Goal: Task Accomplishment & Management: Manage account settings

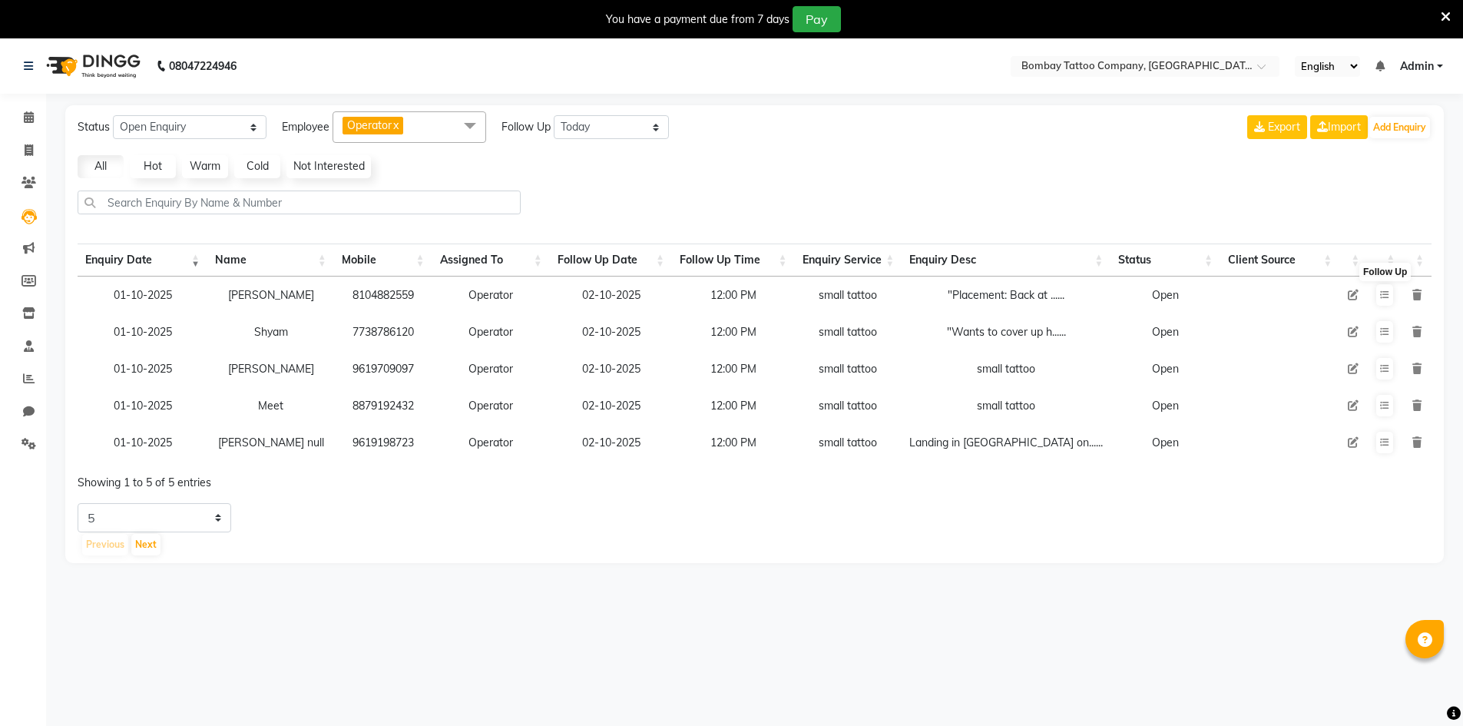
select select "Open"
select select "today"
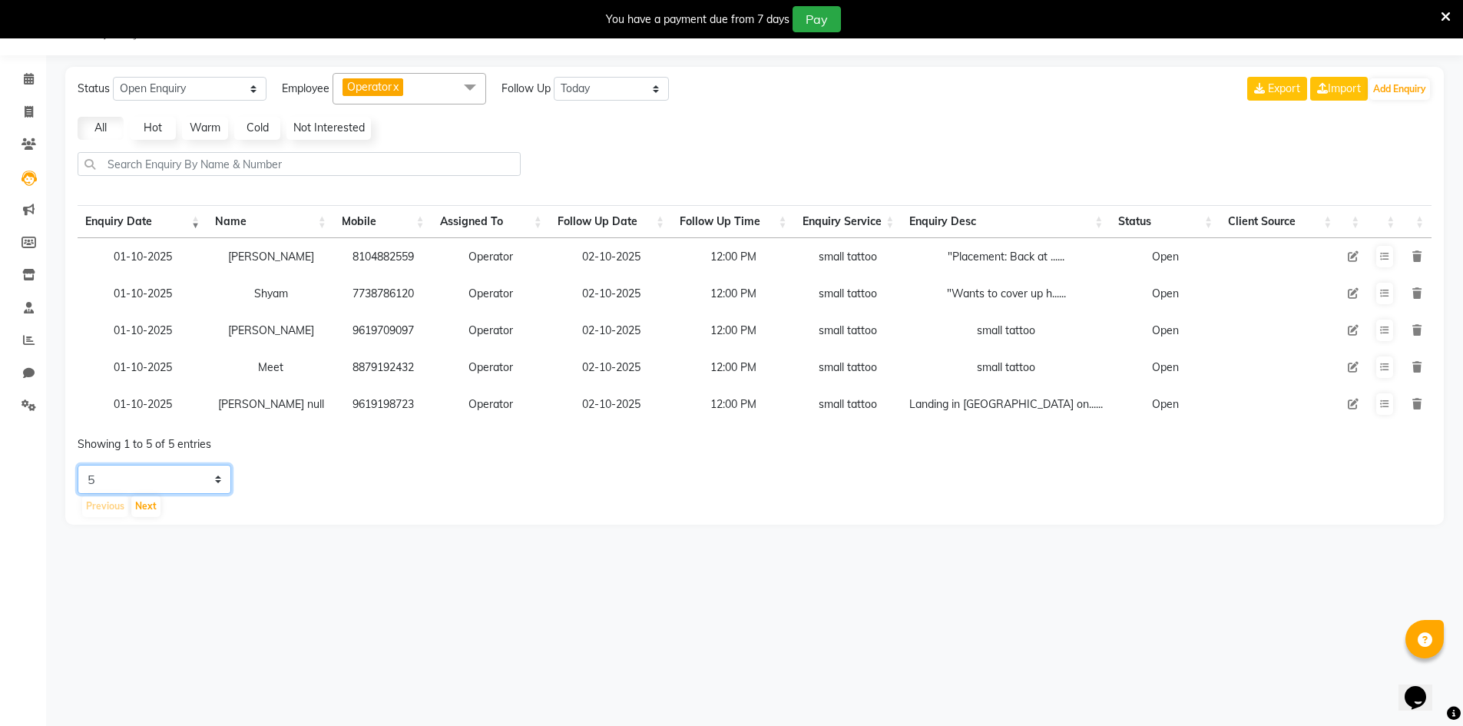
click at [197, 480] on select "5 10 20 50" at bounding box center [155, 479] width 154 height 29
click at [310, 440] on div "Showing 1 to 5 of 5 entries" at bounding box center [353, 439] width 551 height 25
click at [26, 278] on icon at bounding box center [28, 275] width 13 height 12
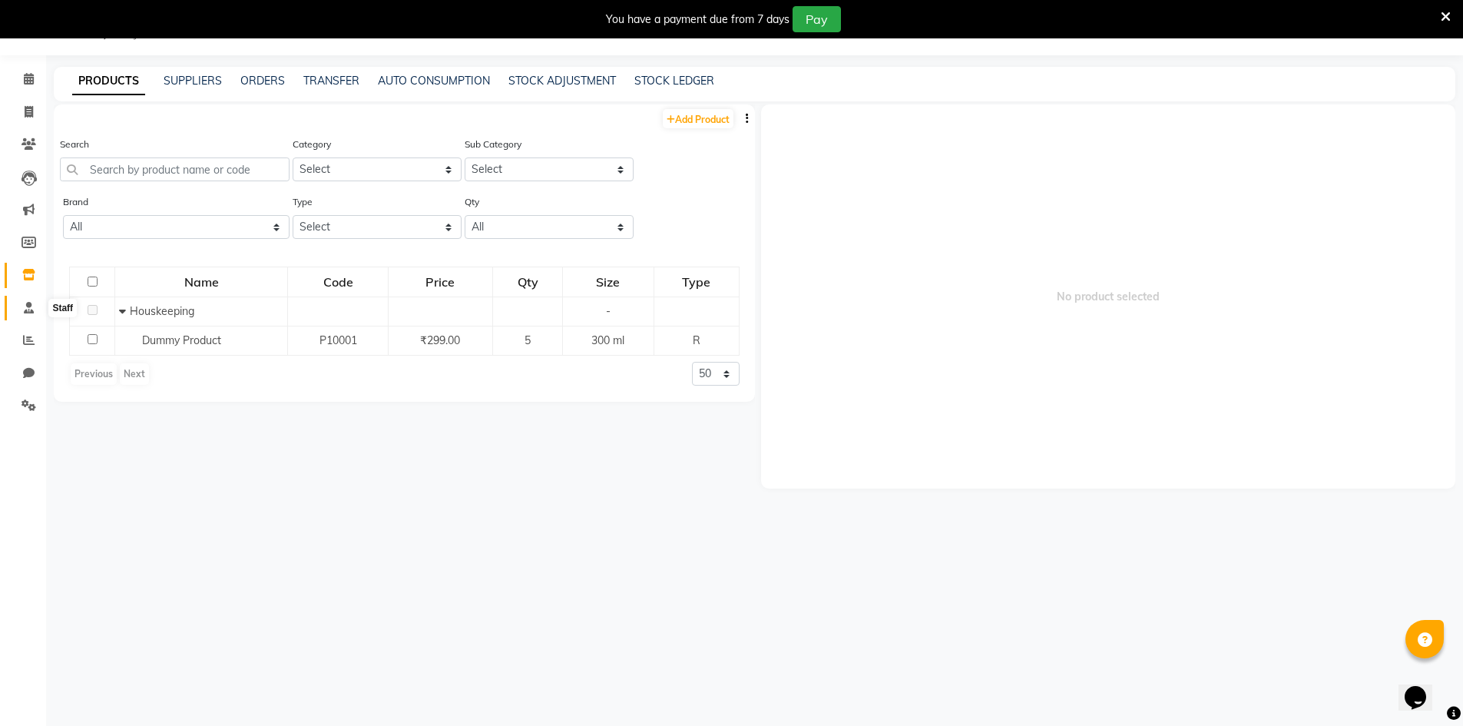
click at [30, 310] on icon at bounding box center [29, 308] width 10 height 12
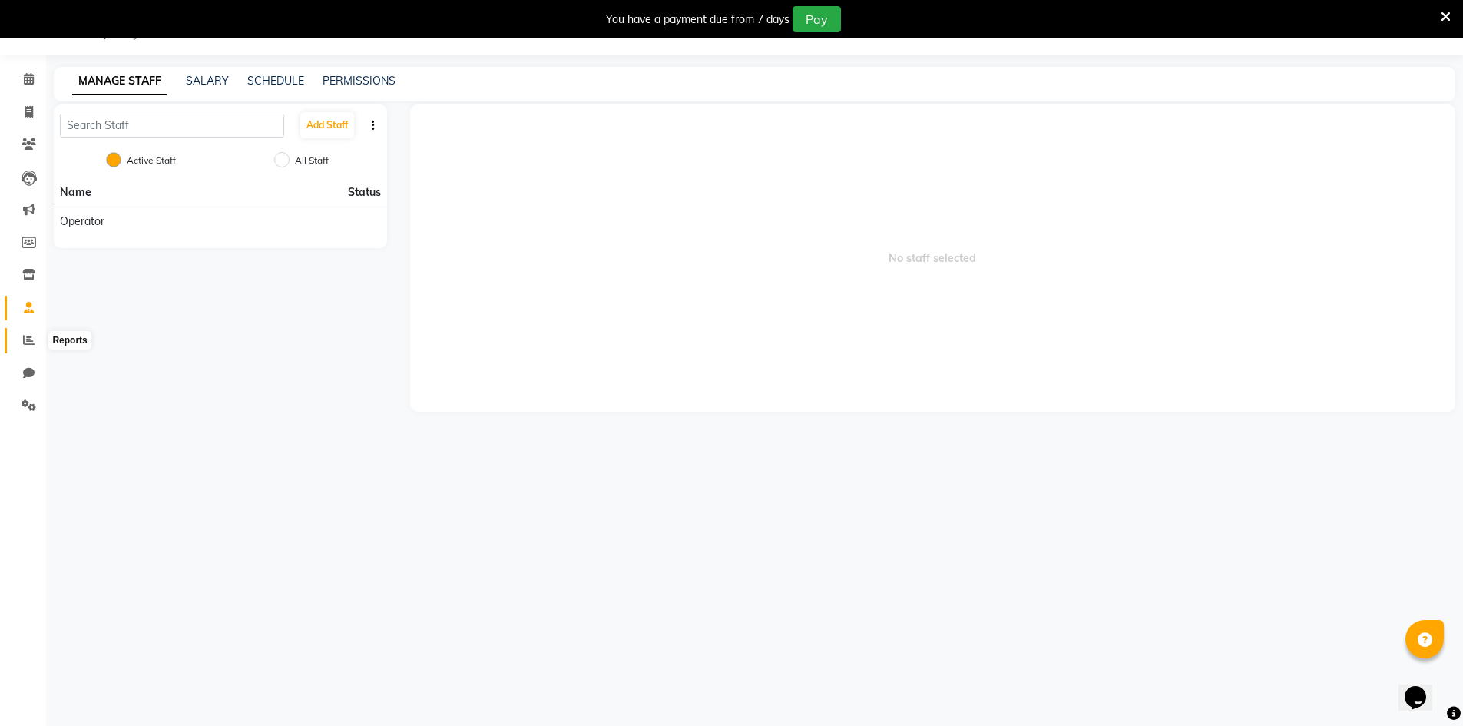
click at [40, 341] on span at bounding box center [28, 341] width 27 height 18
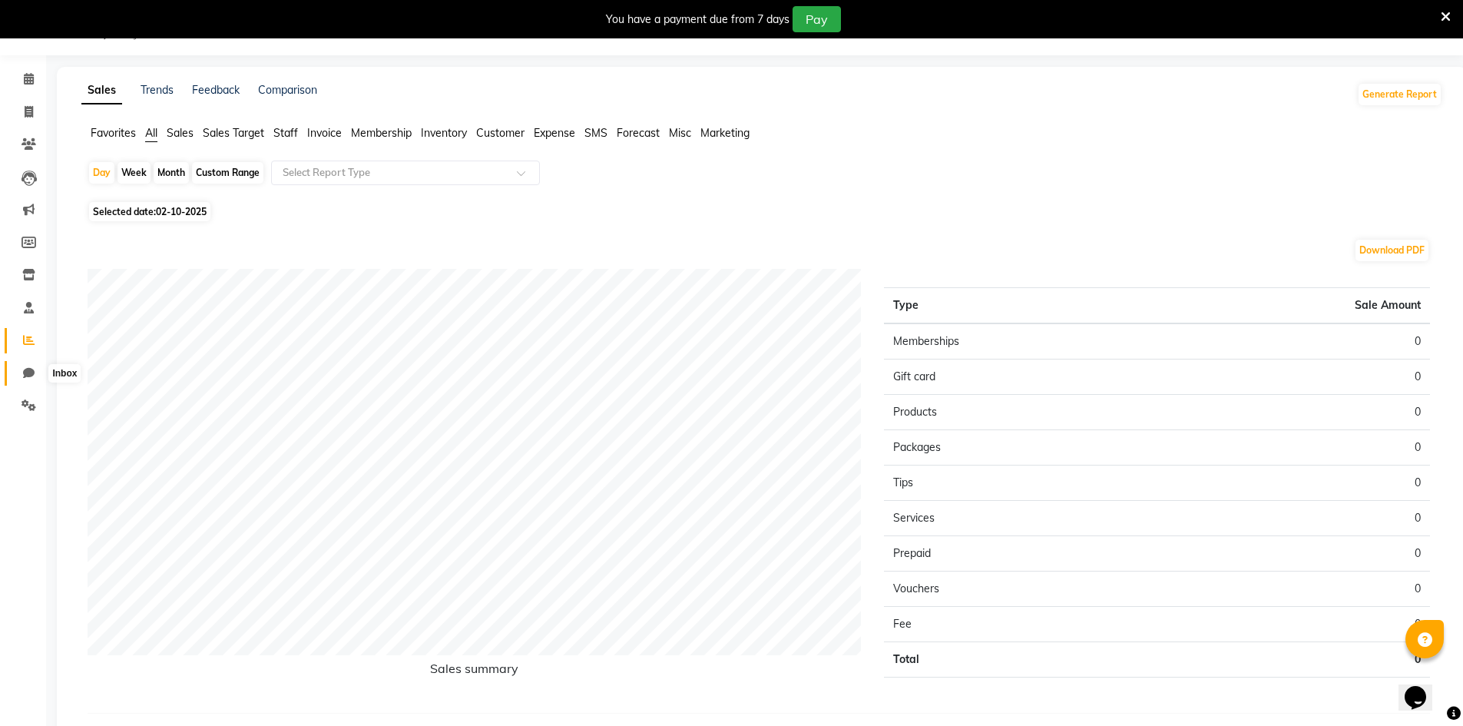
click at [21, 379] on span at bounding box center [28, 374] width 27 height 18
select select "100"
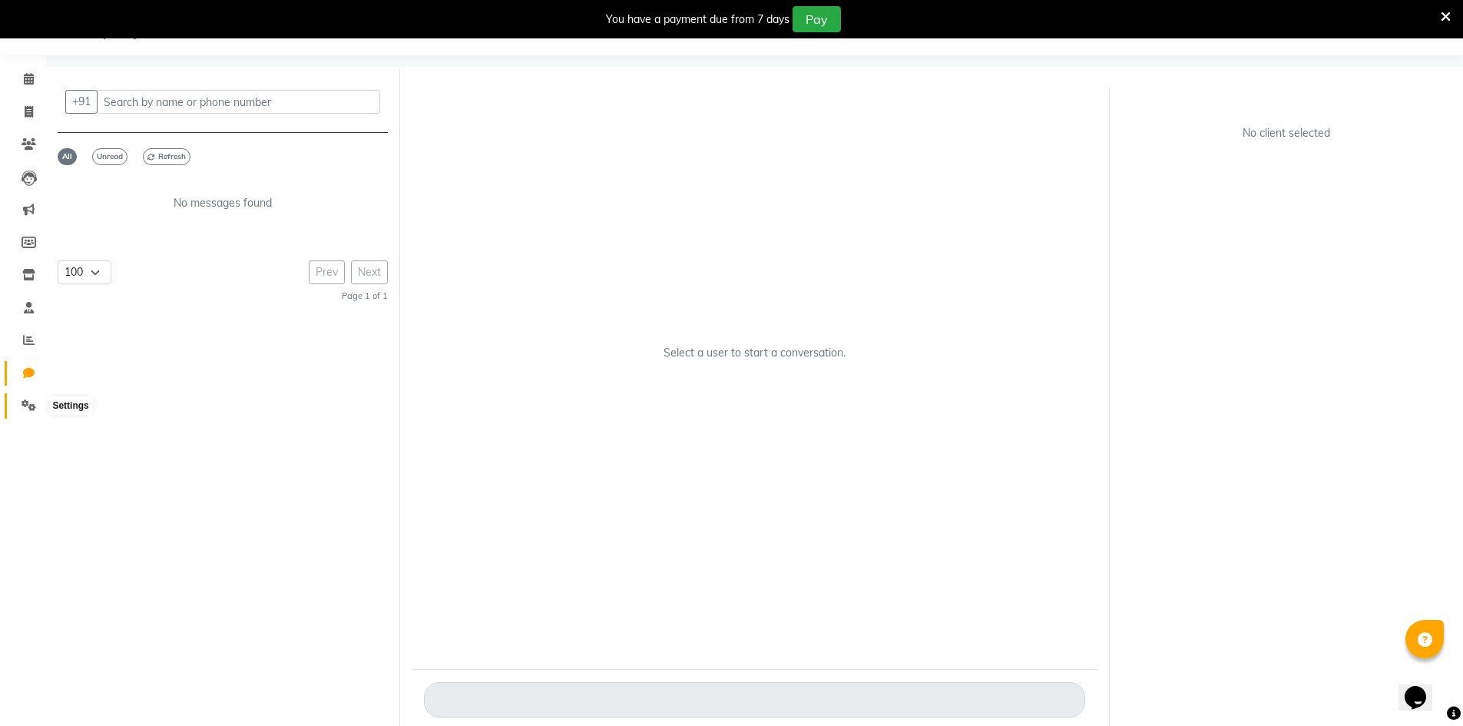
click at [33, 399] on icon at bounding box center [29, 405] width 15 height 12
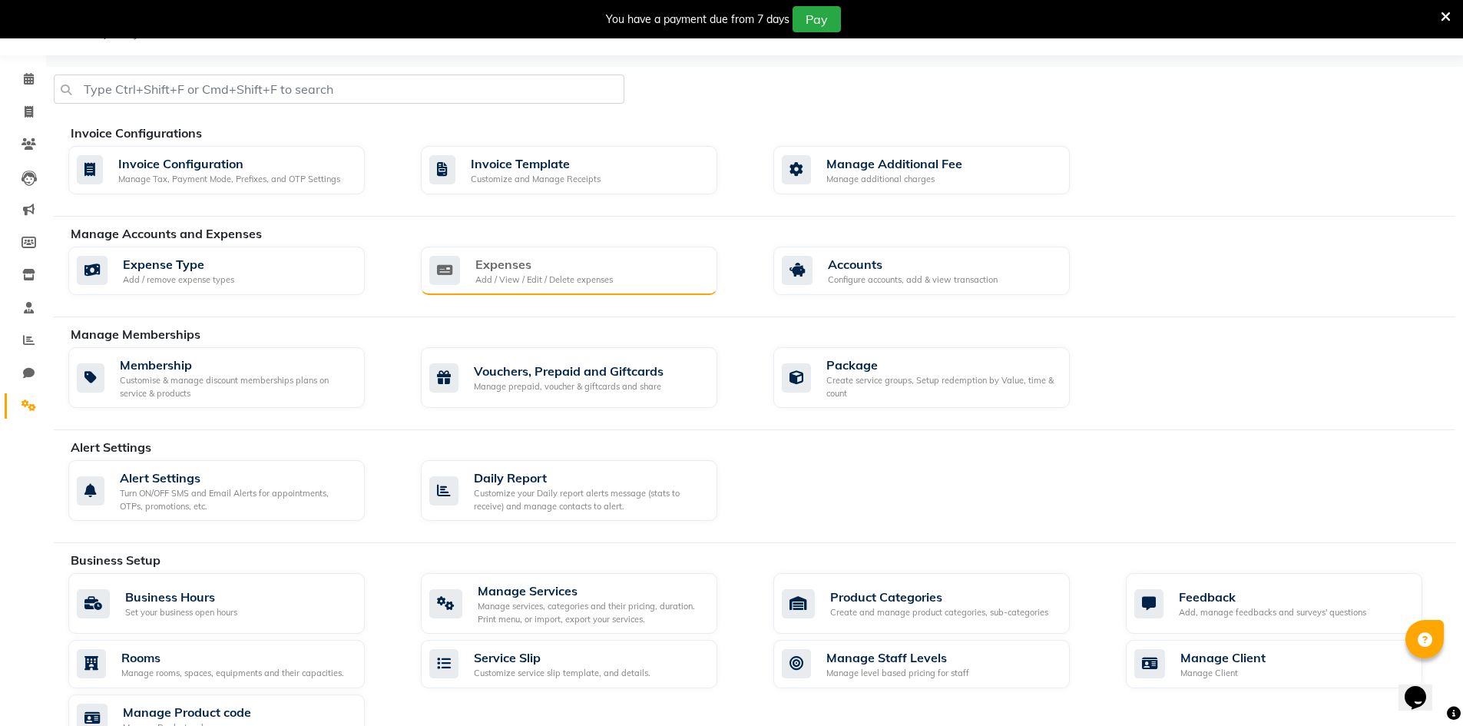
click at [464, 271] on div "Expenses Add / View / Edit / Delete expenses" at bounding box center [567, 270] width 276 height 31
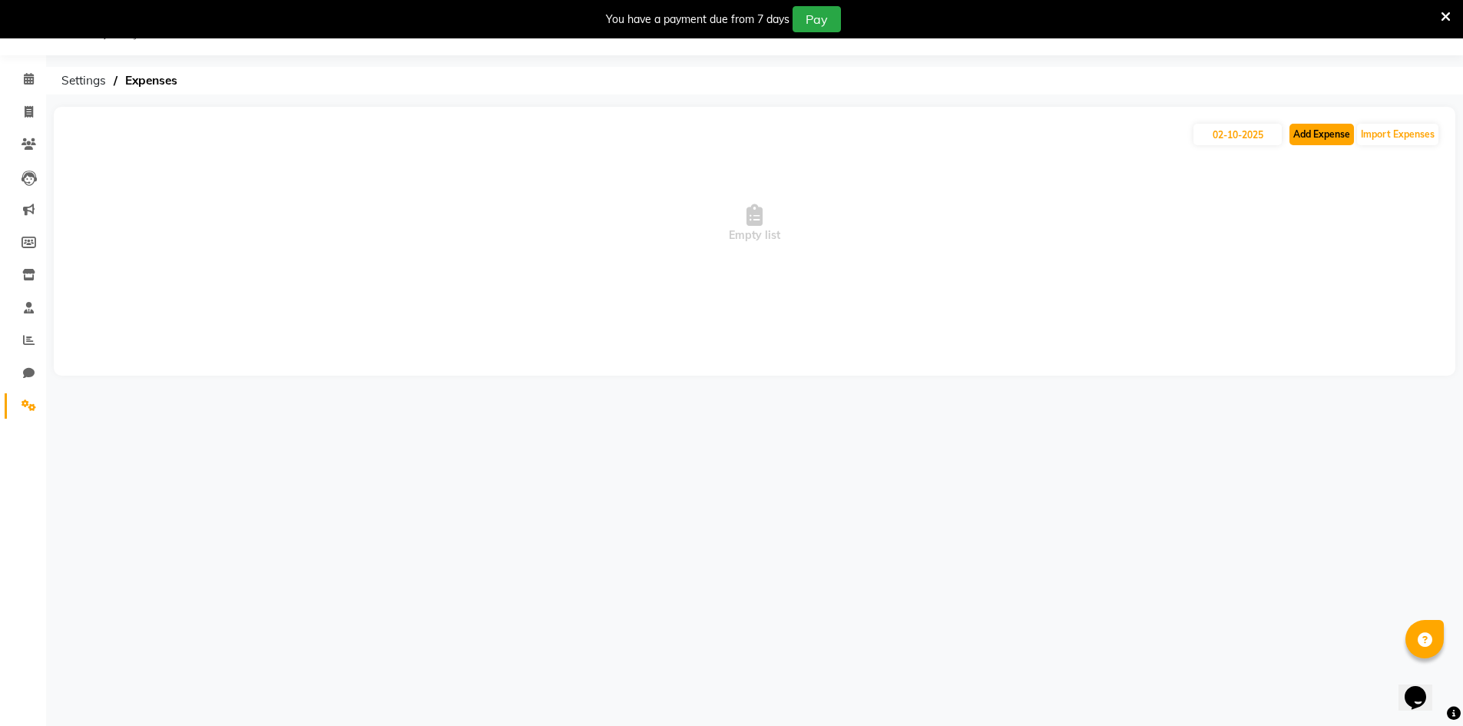
click at [1307, 127] on button "Add Expense" at bounding box center [1322, 135] width 65 height 22
select select "1"
select select "8219"
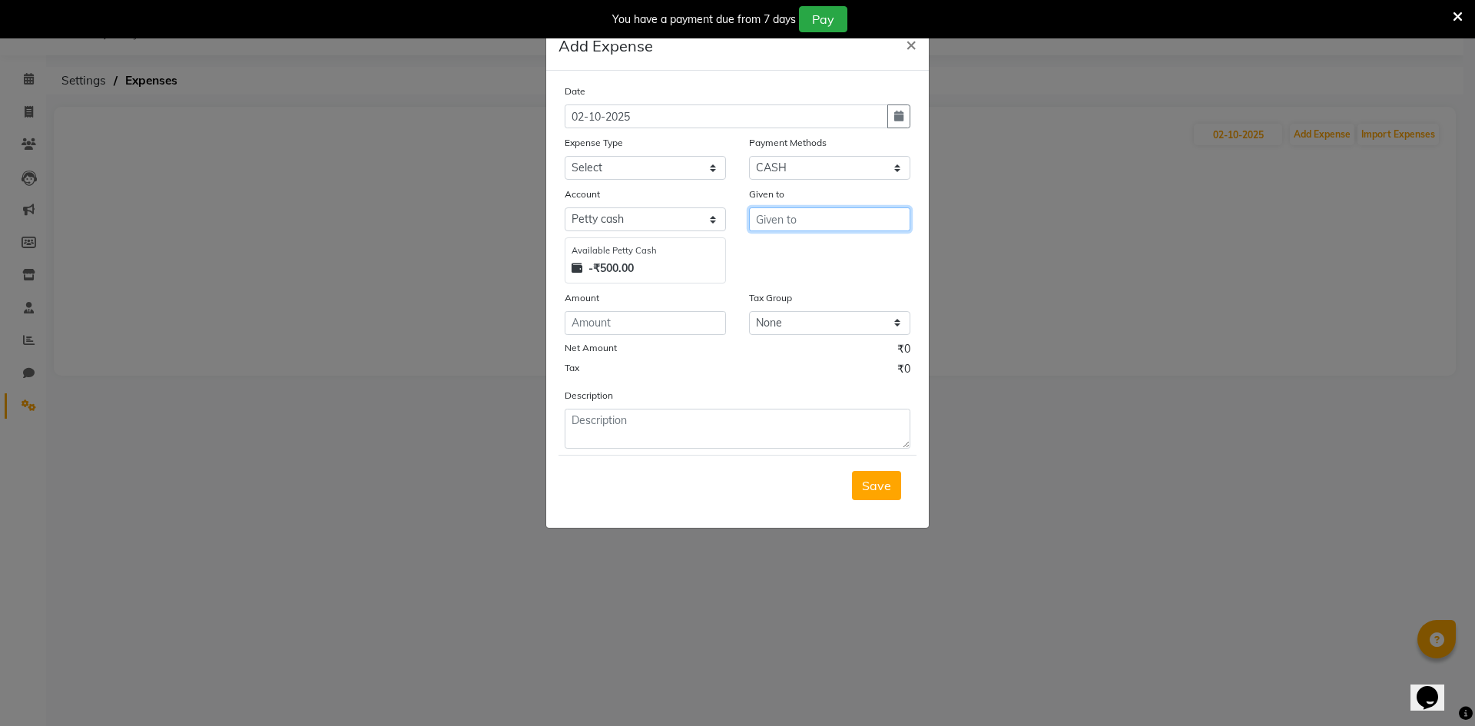
click at [783, 211] on input "text" at bounding box center [829, 219] width 161 height 24
type input "a"
type input "t"
type input "tea"
click at [677, 322] on input "number" at bounding box center [645, 323] width 161 height 24
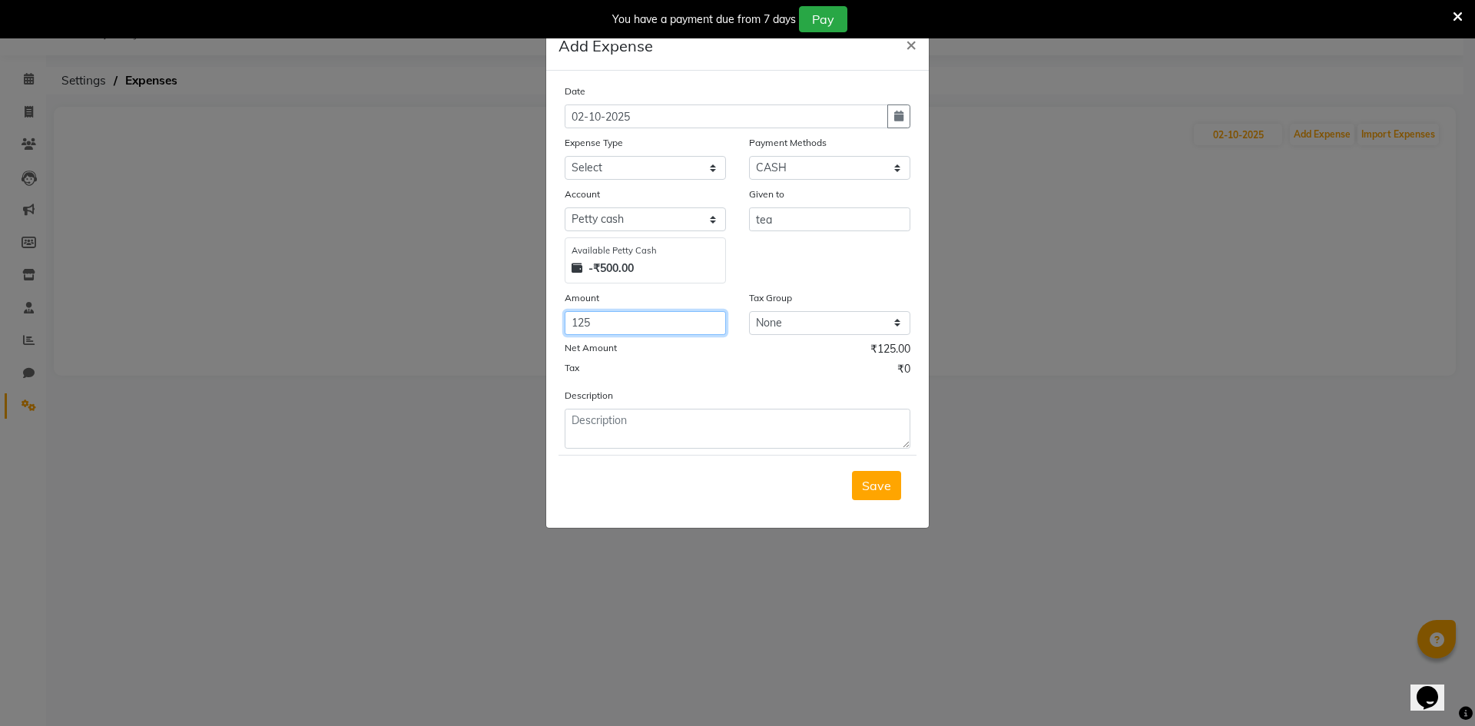
type input "125"
click at [634, 164] on select "Select Advance Salary Bank charges Car maintenance Cash transfer to bank Cash t…" at bounding box center [645, 168] width 161 height 24
select select "9"
click at [565, 156] on select "Select Advance Salary Bank charges Car maintenance Cash transfer to bank Cash t…" at bounding box center [645, 168] width 161 height 24
click at [641, 436] on textarea at bounding box center [738, 429] width 346 height 40
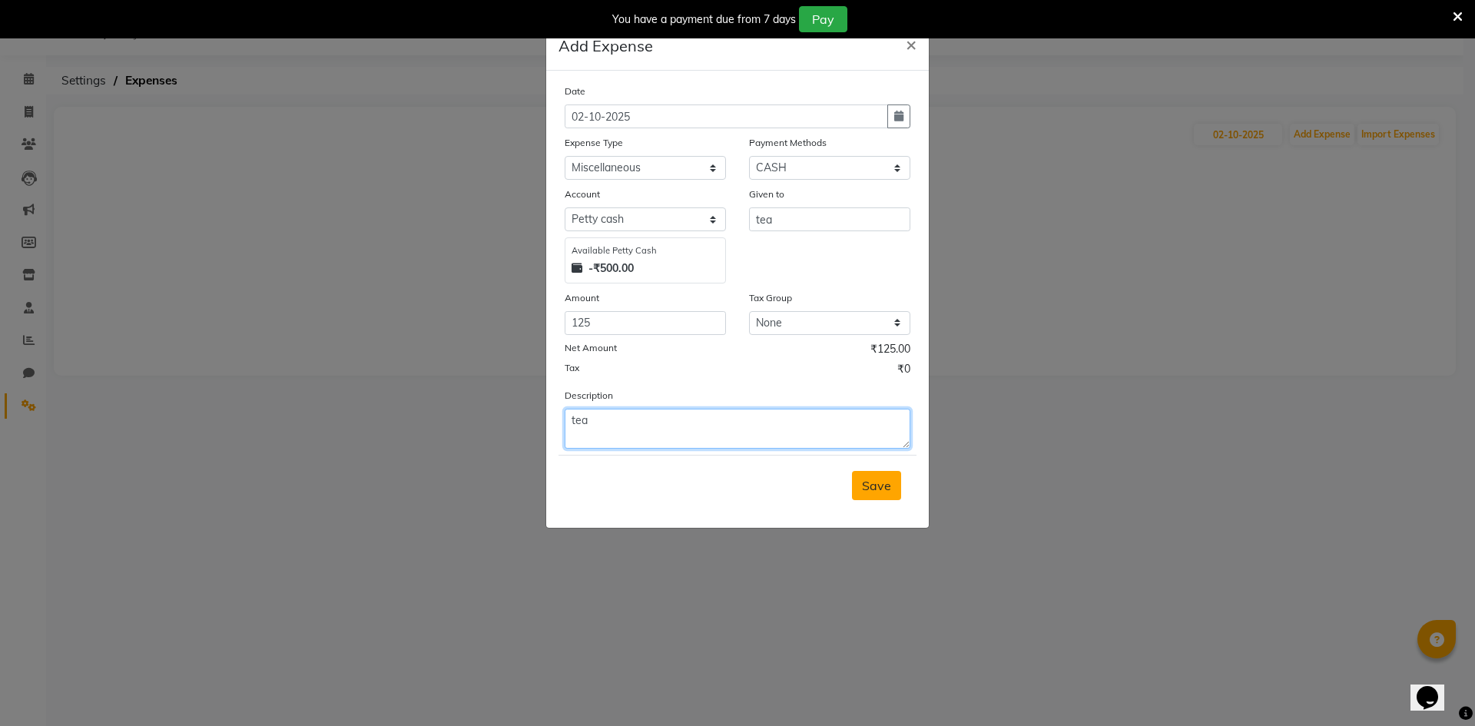
type textarea "tea"
click at [873, 484] on span "Save" at bounding box center [876, 485] width 29 height 15
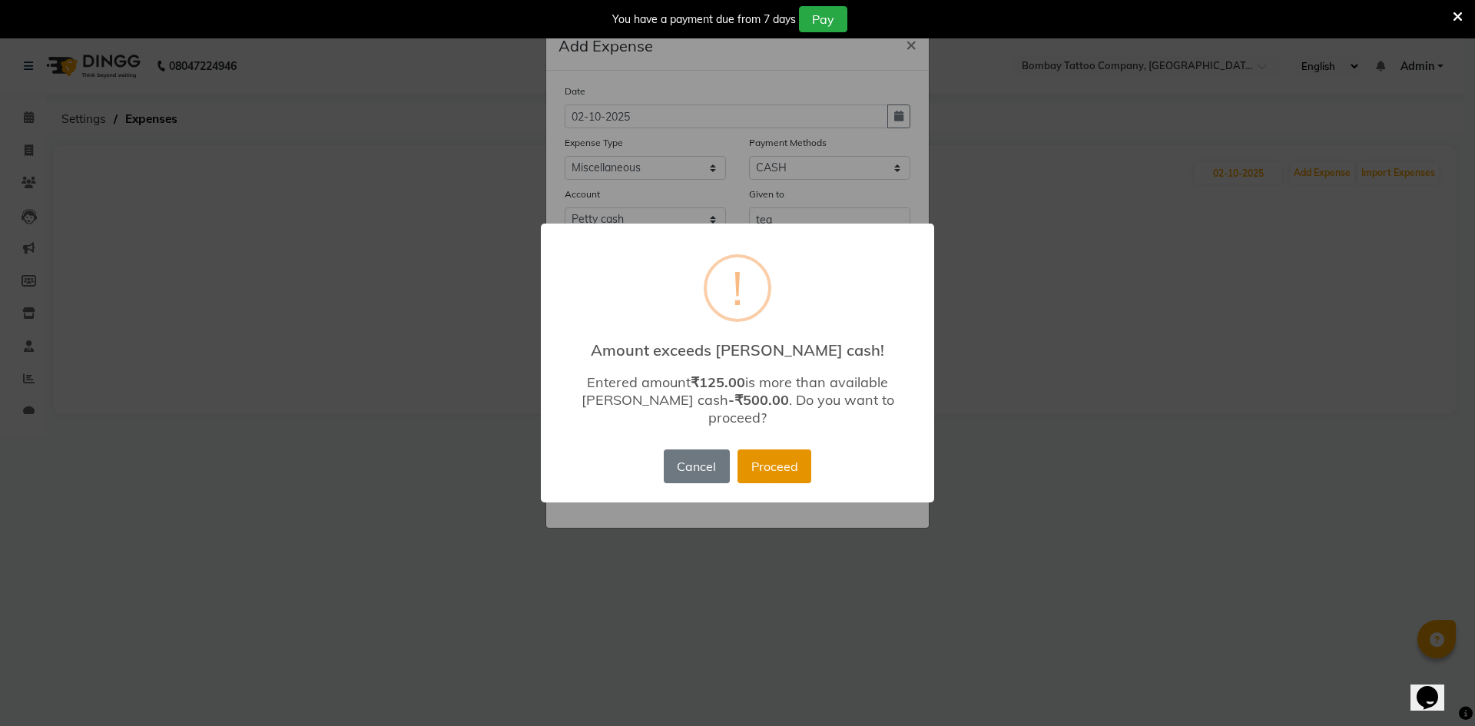
click at [793, 456] on button "Proceed" at bounding box center [774, 466] width 74 height 34
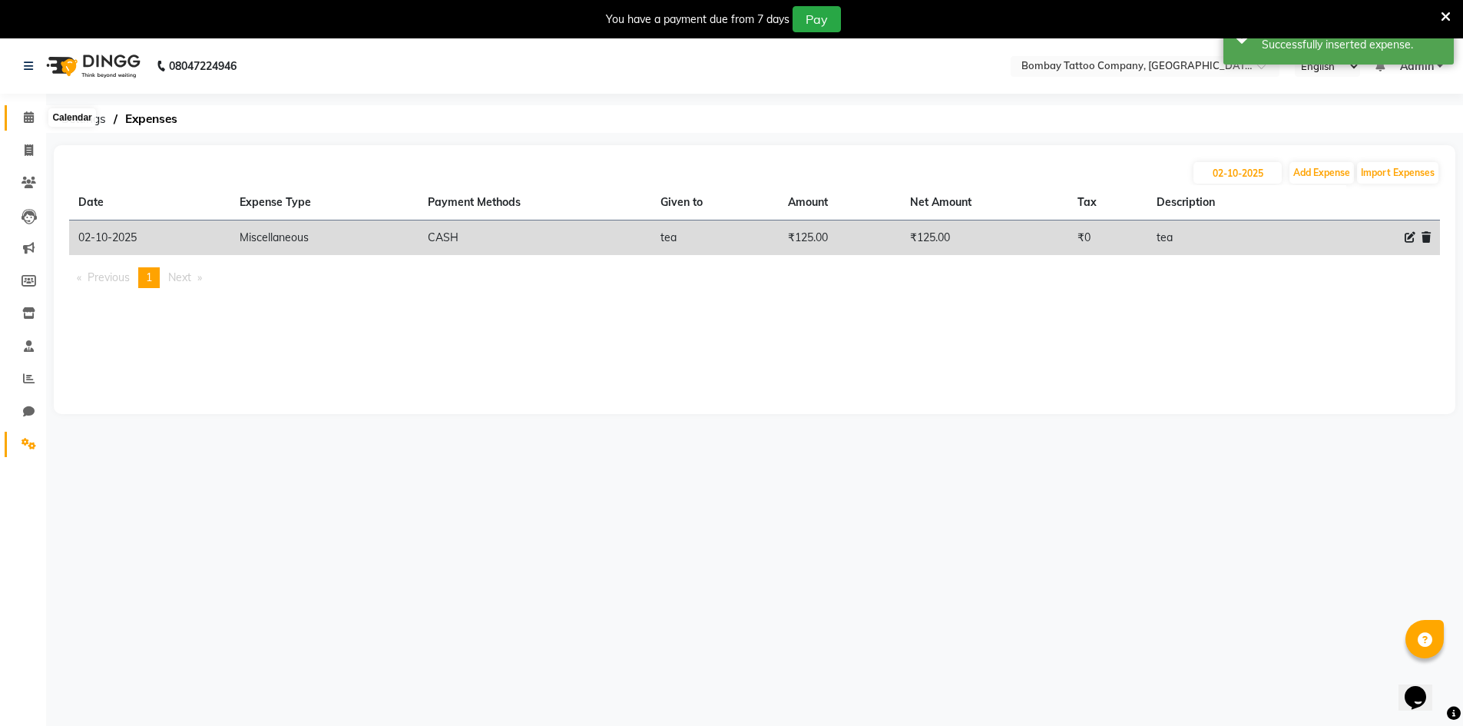
click at [16, 123] on span at bounding box center [28, 118] width 27 height 18
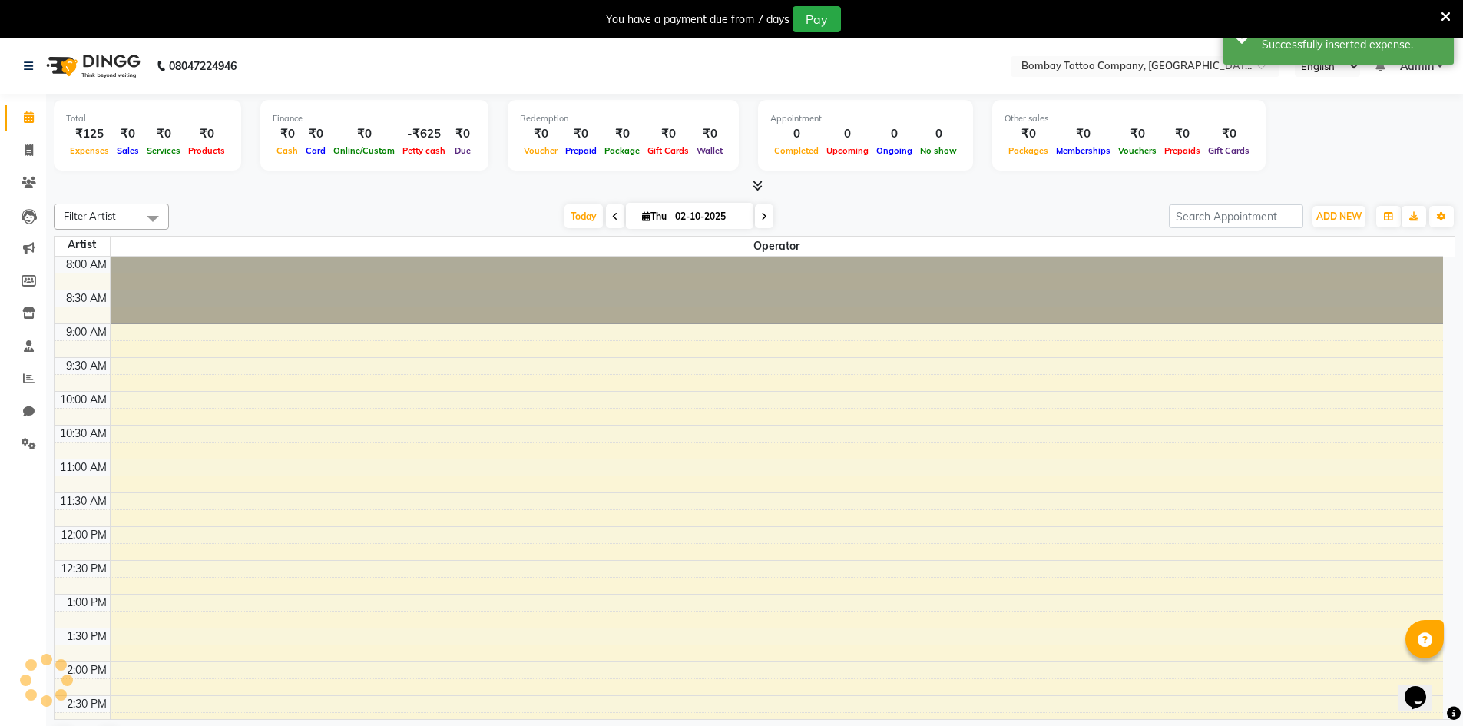
scroll to position [386, 0]
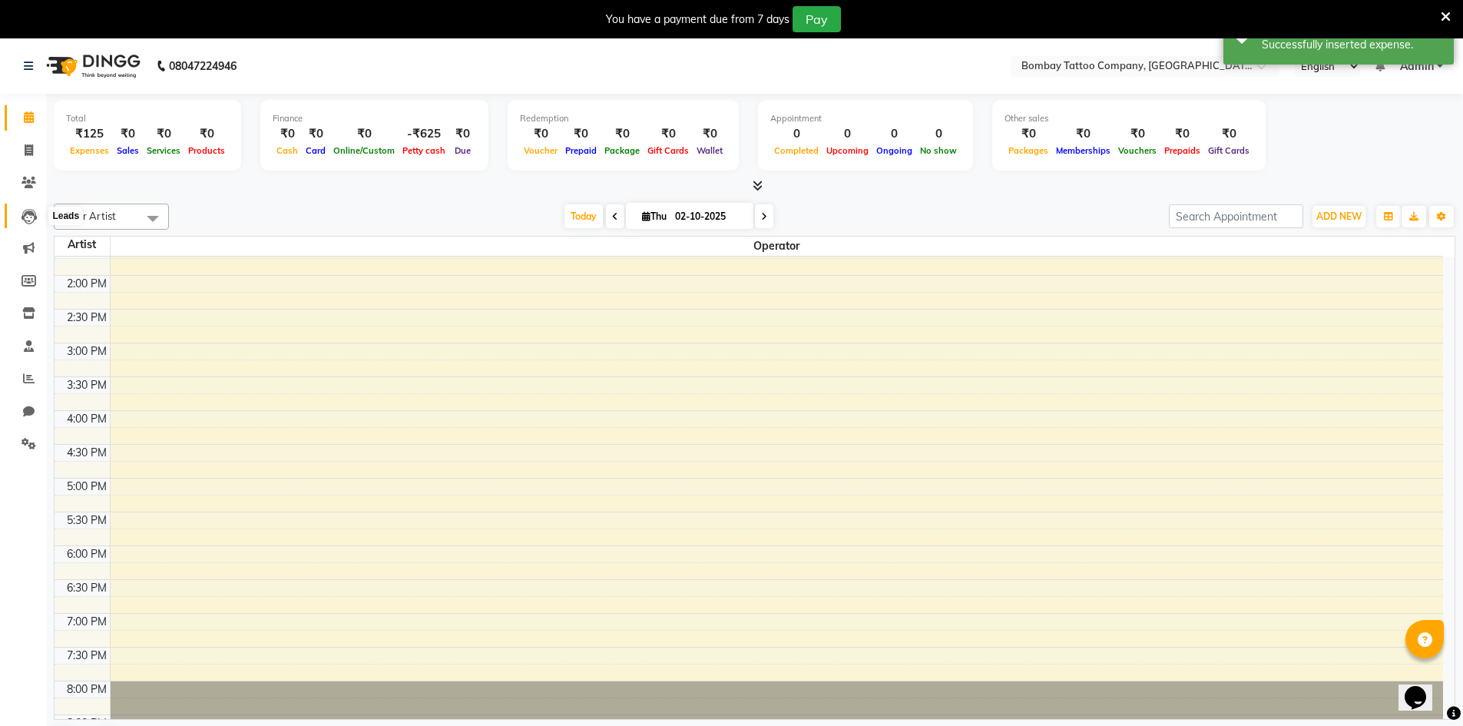
click at [31, 219] on icon at bounding box center [29, 216] width 15 height 15
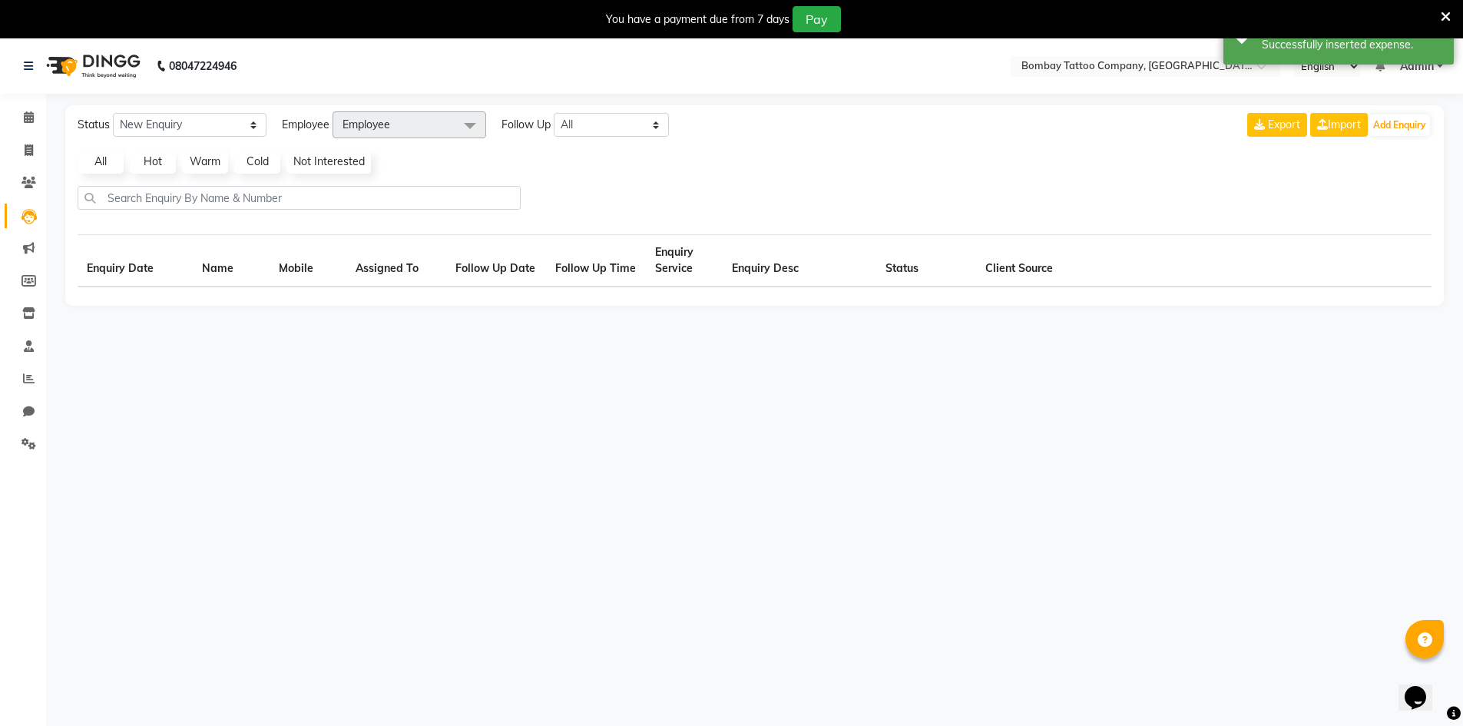
select select "10"
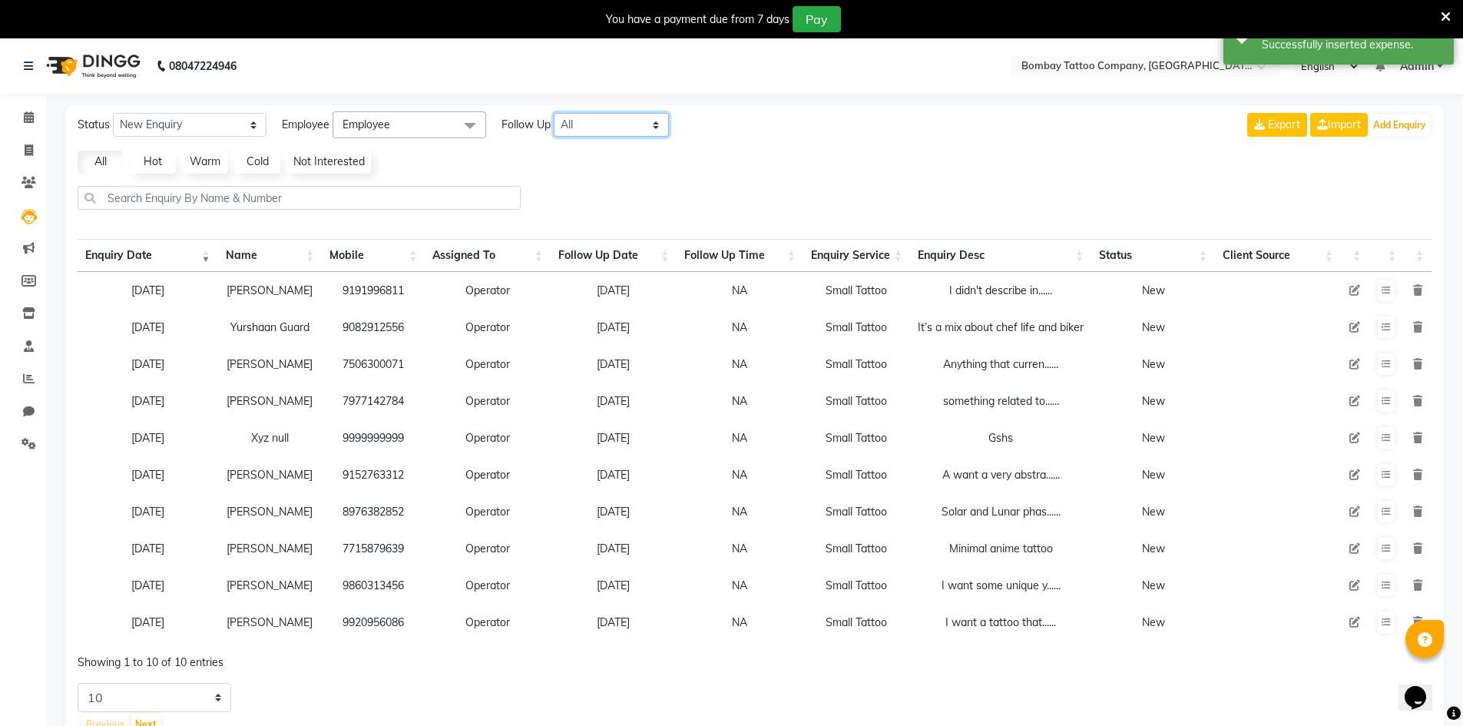
click at [575, 124] on select "All [DATE] [DATE] This Week This Month Custom" at bounding box center [611, 125] width 115 height 24
select select "today"
click at [555, 113] on select "All [DATE] [DATE] This Week This Month Custom" at bounding box center [611, 125] width 115 height 24
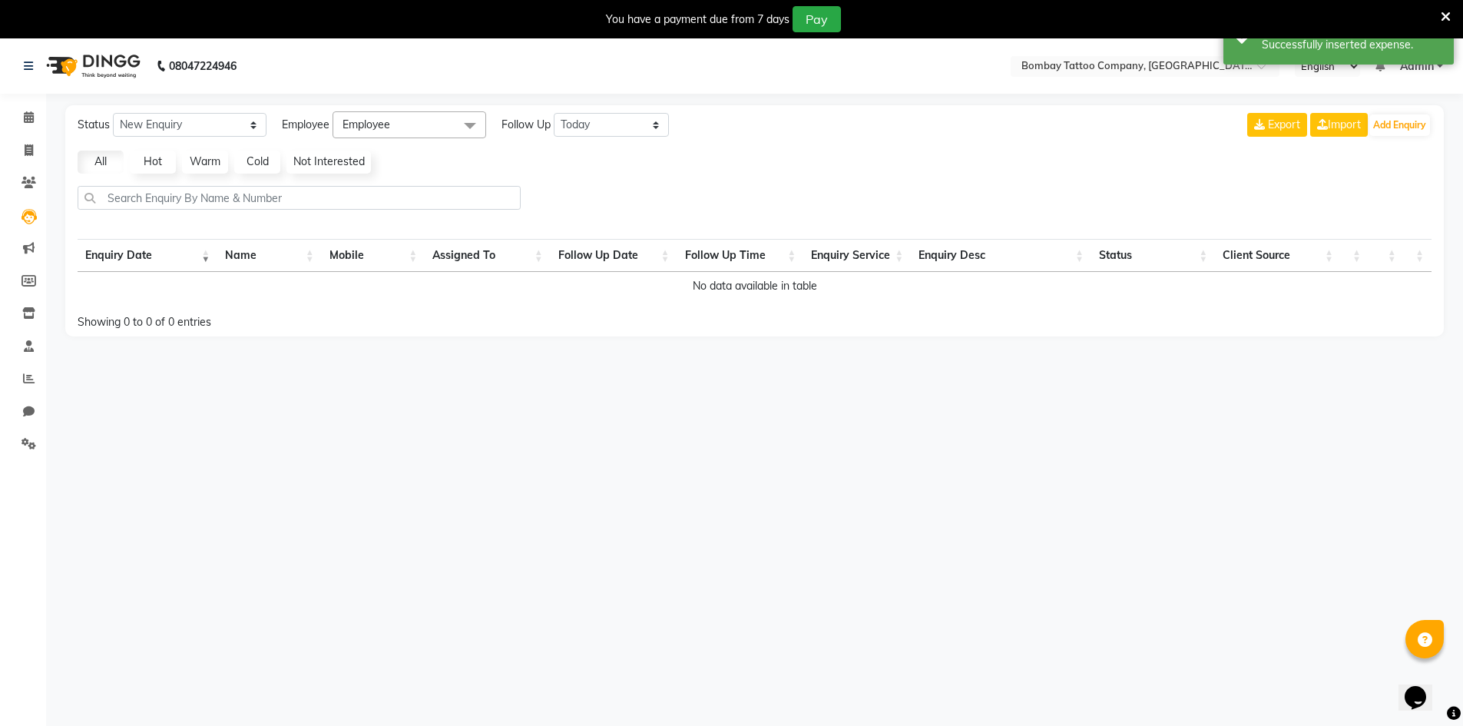
click at [416, 124] on span "Employee" at bounding box center [410, 124] width 154 height 27
click at [383, 229] on div "Operator" at bounding box center [409, 228] width 137 height 16
checkbox input "true"
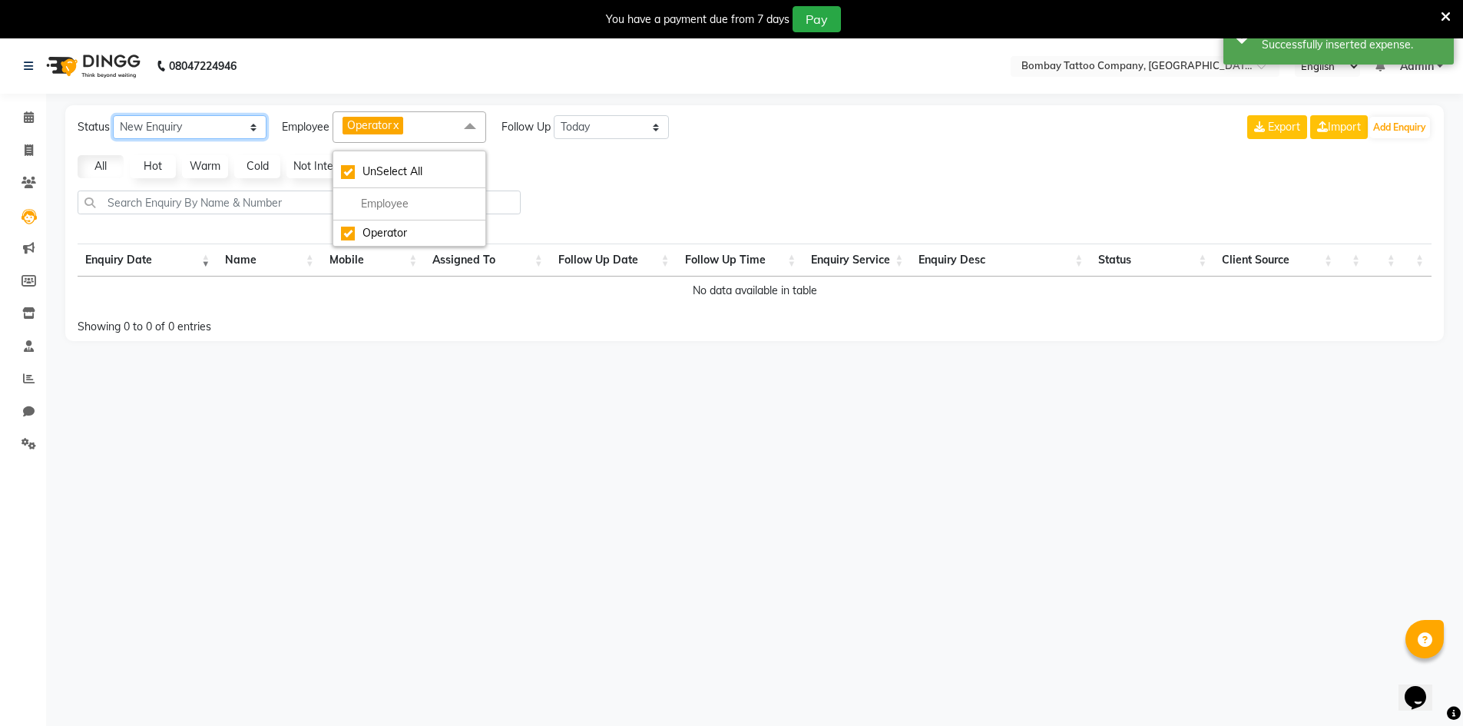
click at [238, 136] on select "New Enquiry Open Enquiry Converted Enquiry All" at bounding box center [190, 127] width 154 height 24
select select "Open"
click at [113, 115] on select "New Enquiry Open Enquiry Converted Enquiry All" at bounding box center [190, 127] width 154 height 24
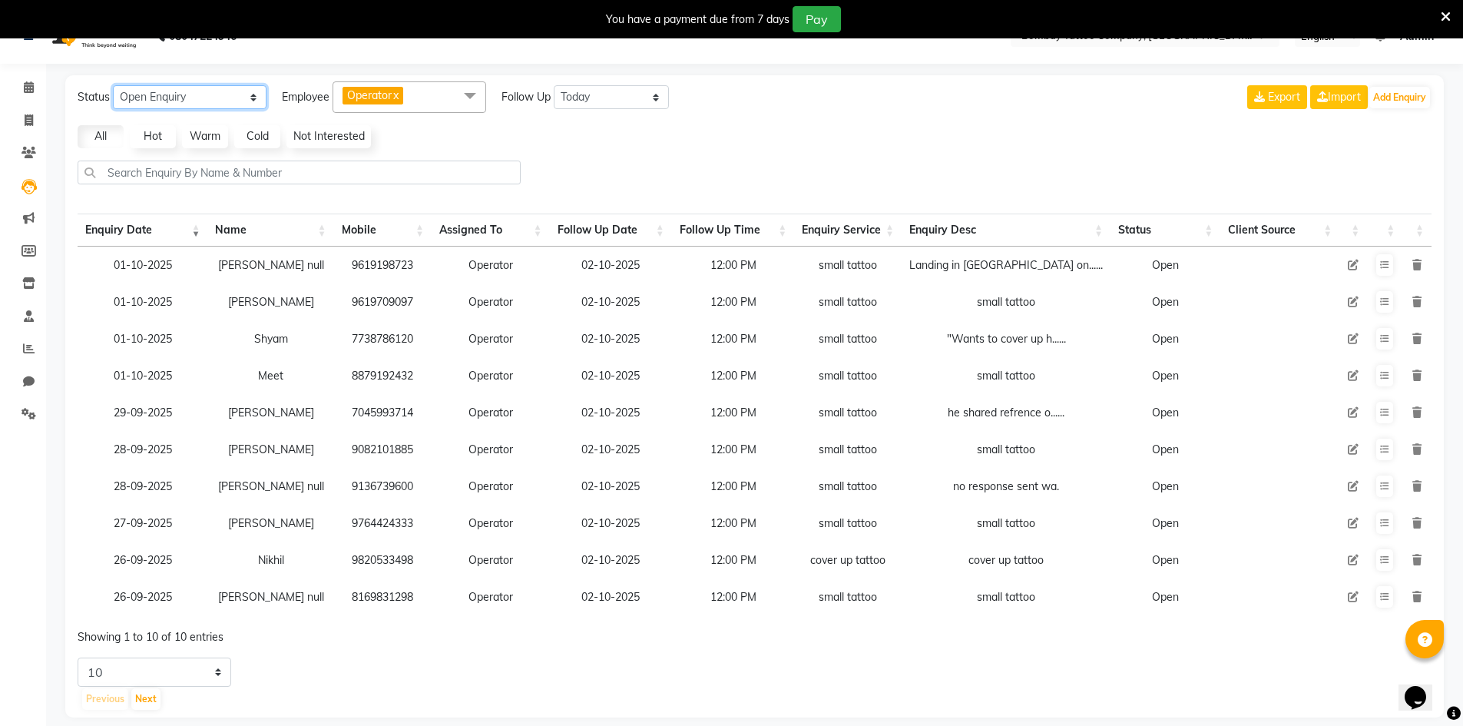
scroll to position [56, 0]
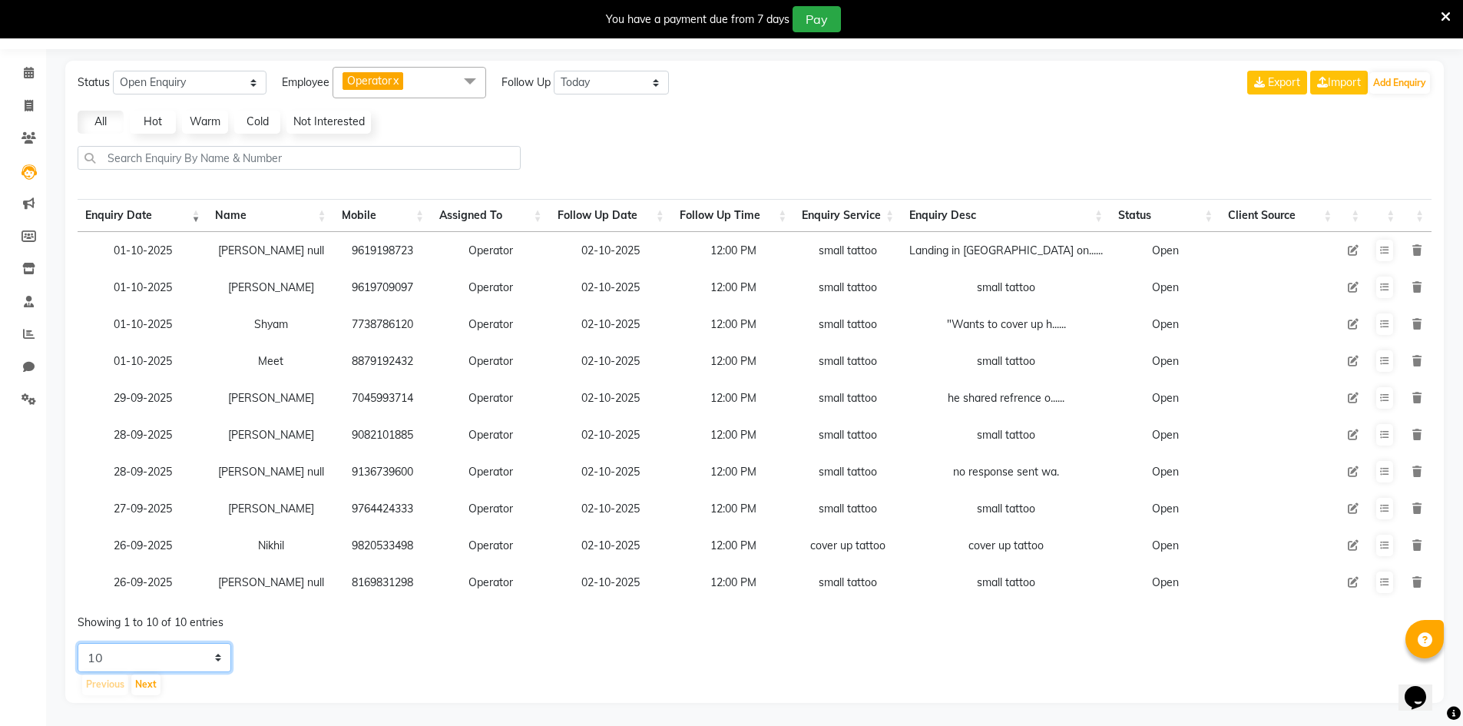
click at [124, 660] on select "5 10 20 50" at bounding box center [155, 657] width 154 height 29
click at [123, 662] on select "5 10 20 50" at bounding box center [155, 657] width 154 height 29
drag, startPoint x: 123, startPoint y: 660, endPoint x: 121, endPoint y: 644, distance: 15.4
click at [123, 659] on select "5 10 20 50" at bounding box center [155, 657] width 154 height 29
click at [78, 643] on select "5 10 20 50" at bounding box center [155, 657] width 154 height 29
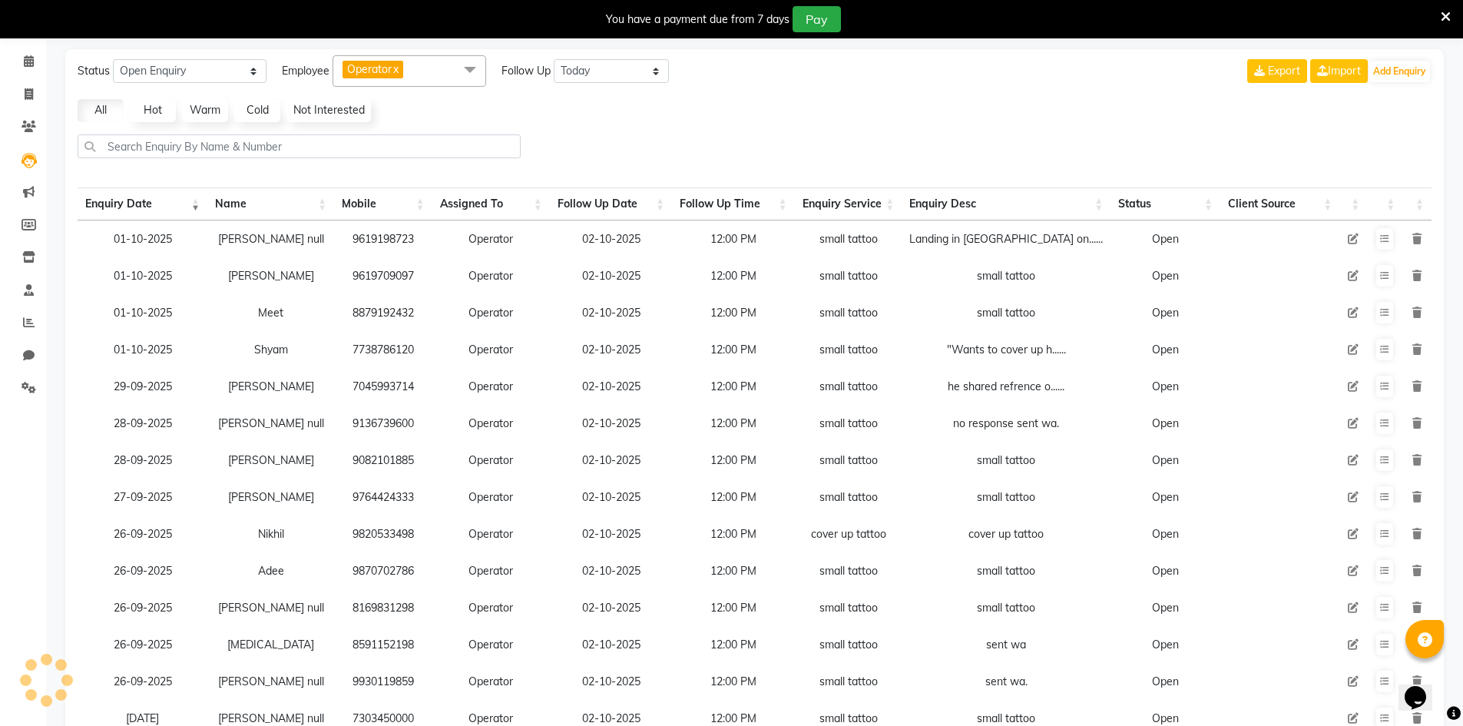
click at [126, 633] on td "26-09-2025" at bounding box center [143, 644] width 130 height 37
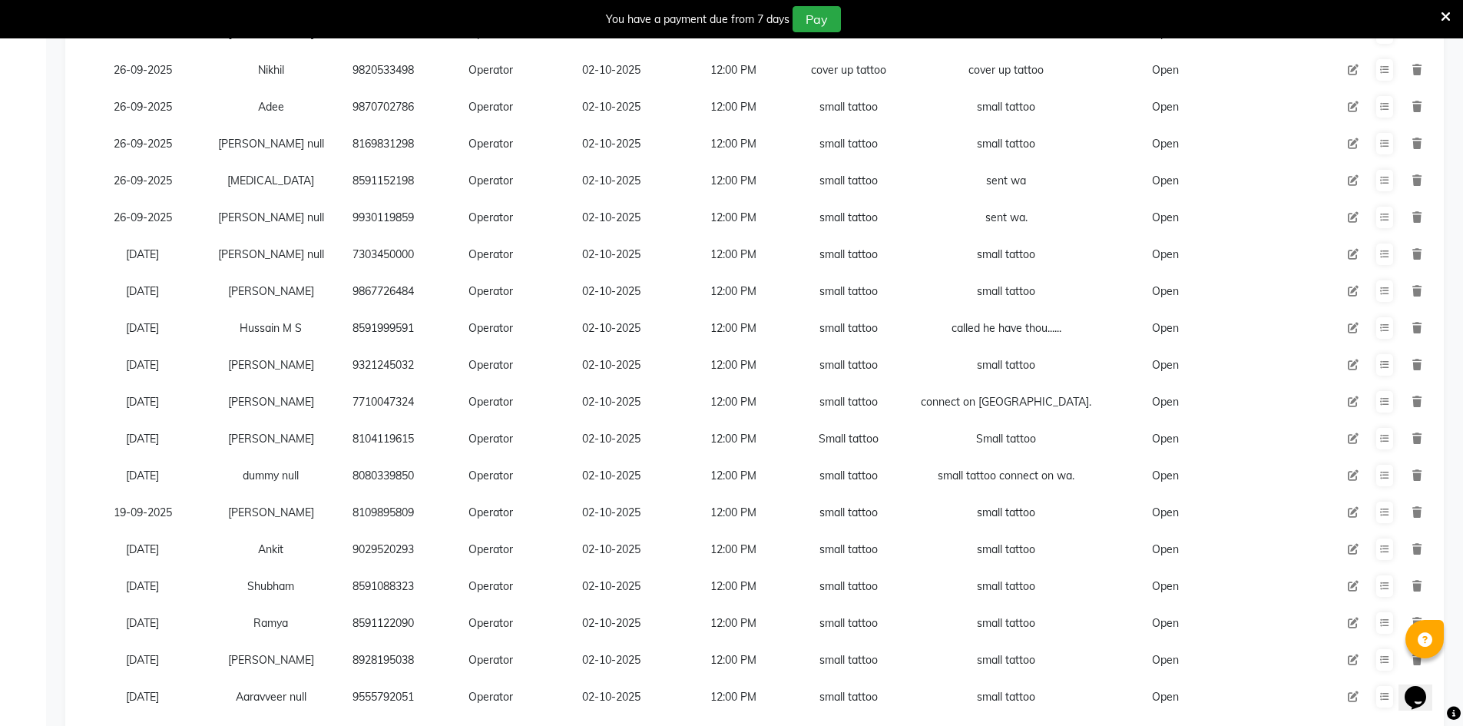
scroll to position [646, 0]
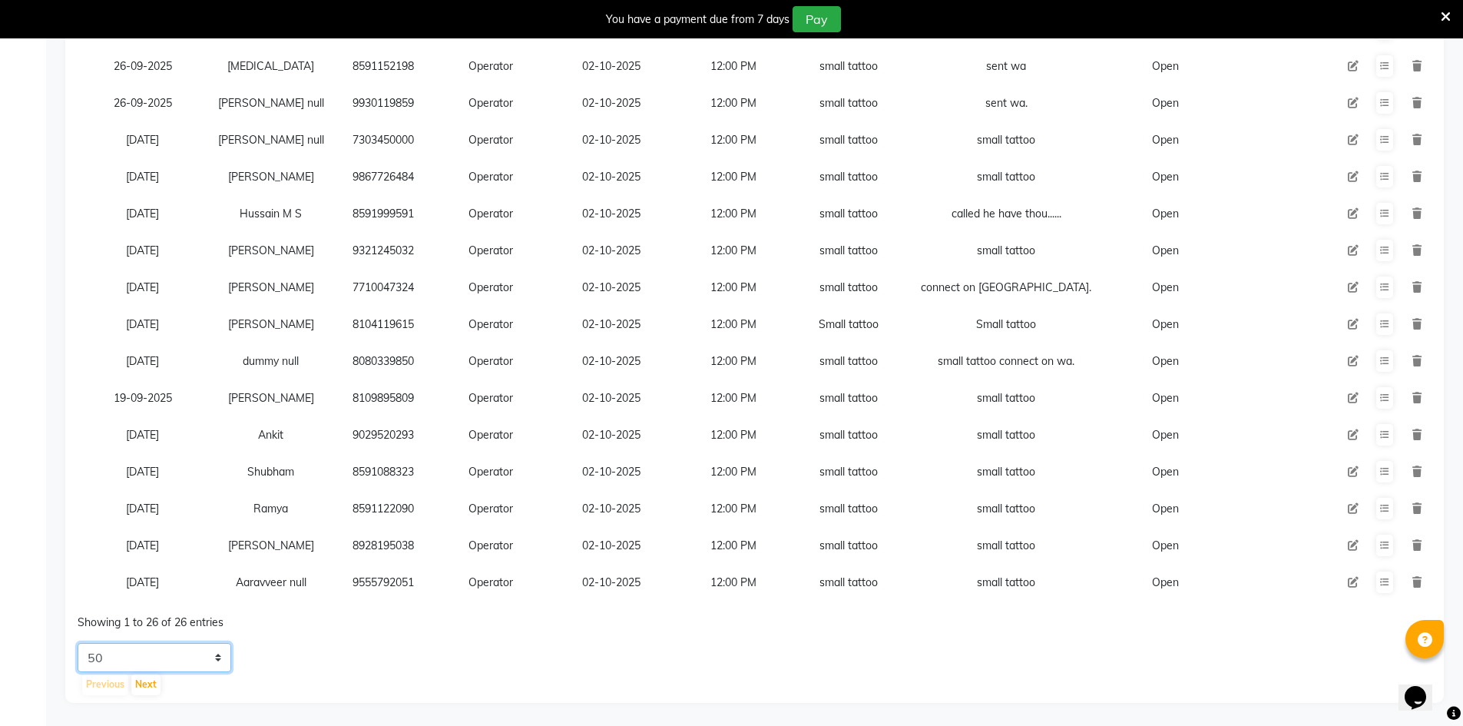
click at [174, 651] on select "5 10 20 50" at bounding box center [155, 657] width 154 height 29
select select "5"
click at [78, 643] on select "5 10 20 50" at bounding box center [155, 657] width 154 height 29
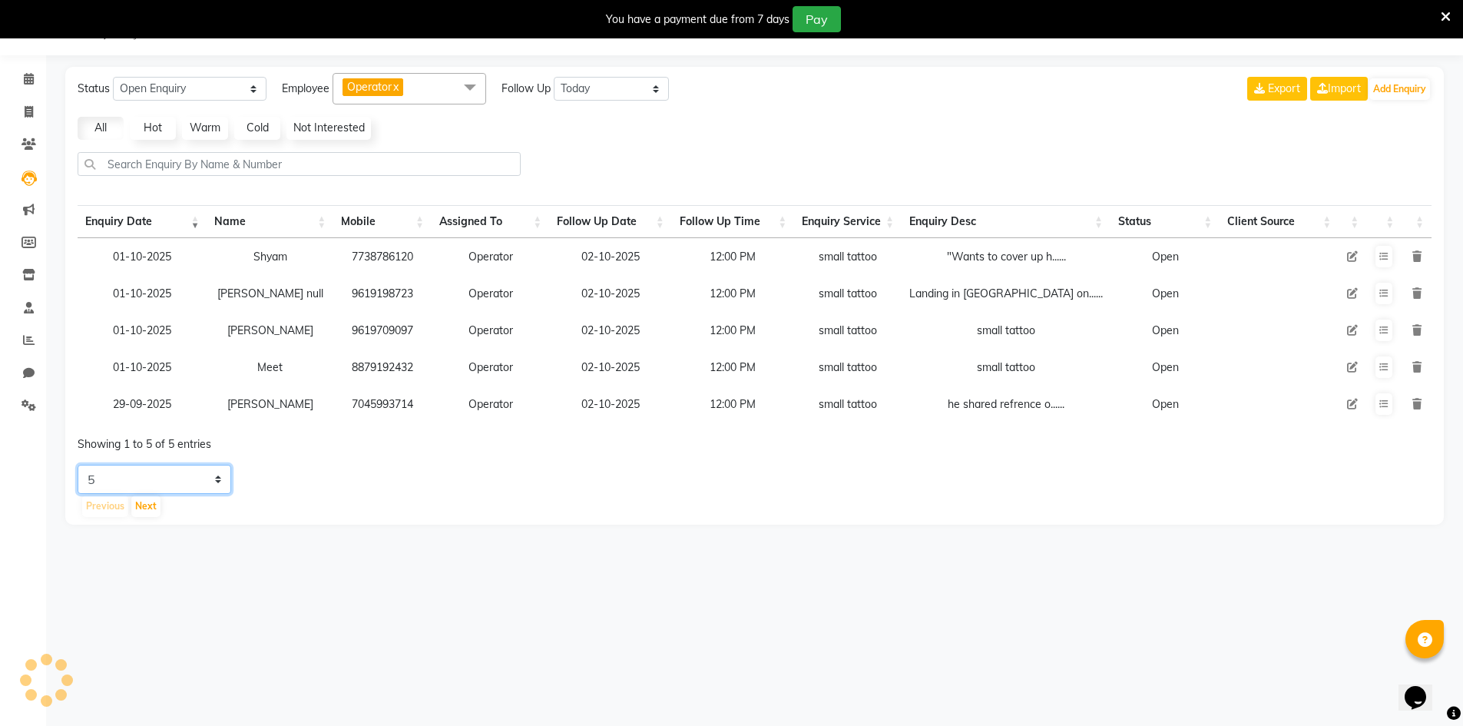
scroll to position [38, 0]
